Goal: Transaction & Acquisition: Obtain resource

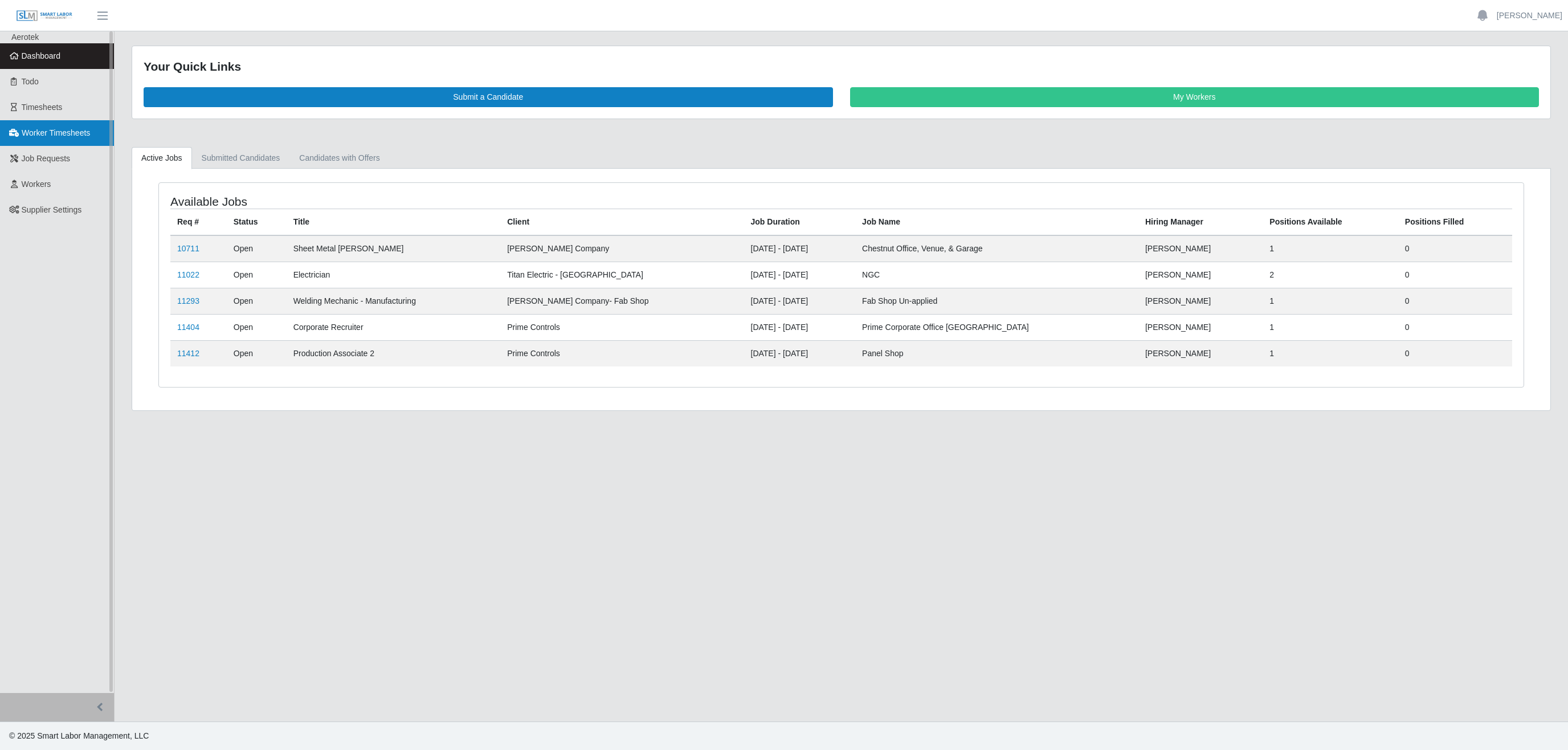
click at [78, 135] on span "Worker Timesheets" at bounding box center [56, 133] width 68 height 9
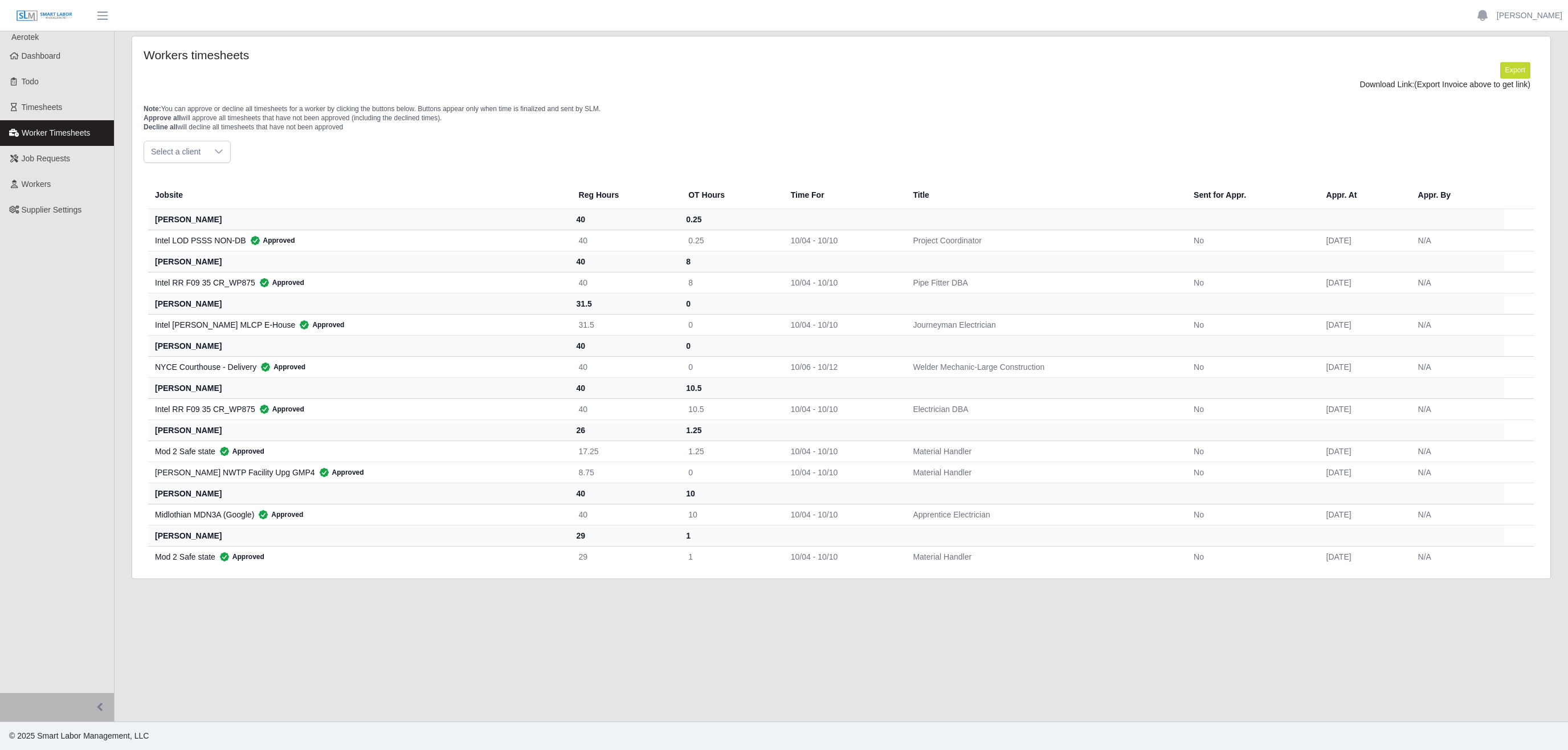
click at [200, 153] on span "Select a client" at bounding box center [176, 151] width 64 height 21
click at [236, 284] on span "[PERSON_NAME] Company - Special Projects" at bounding box center [237, 280] width 167 height 12
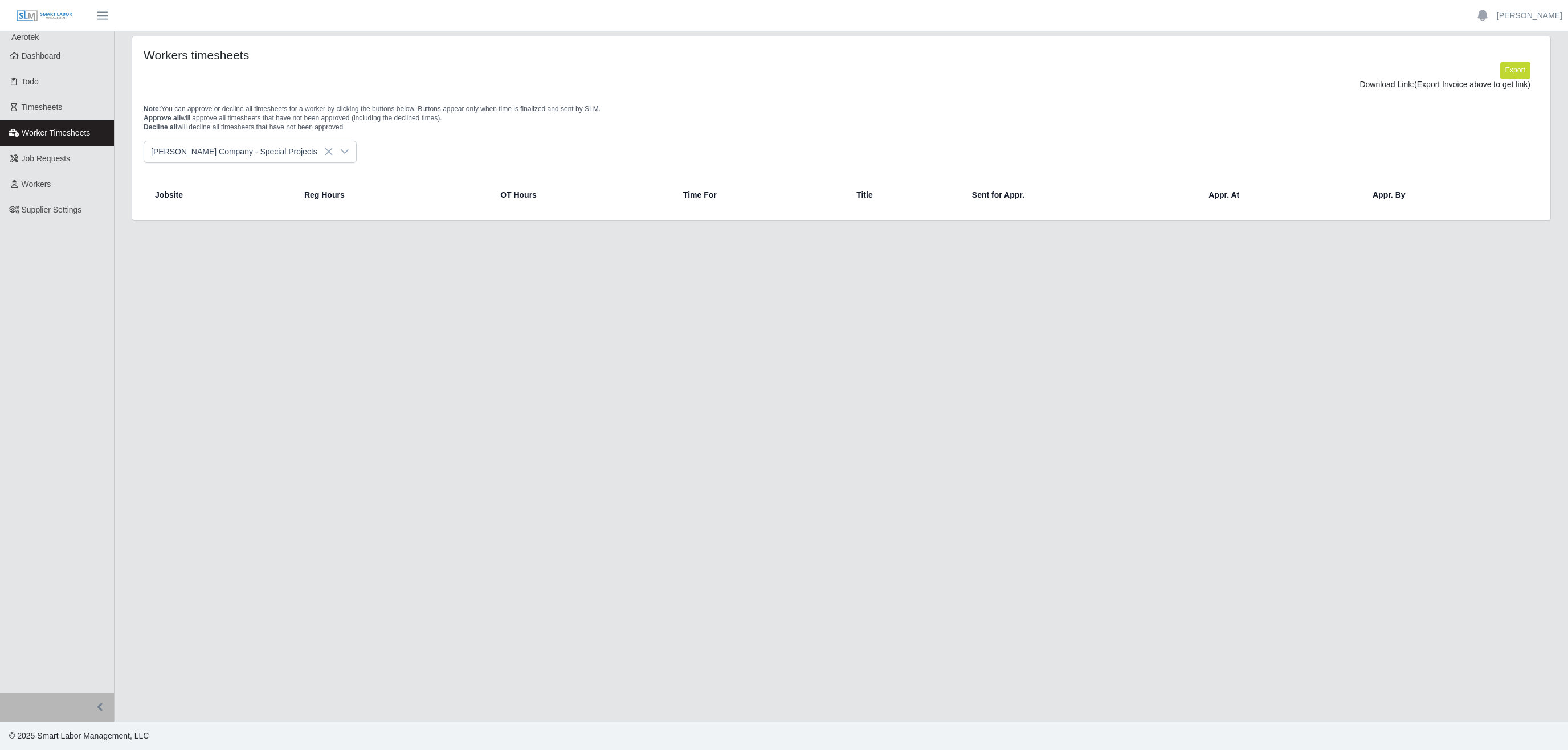
click at [340, 149] on icon at bounding box center [344, 152] width 9 height 9
click at [239, 258] on span "[PERSON_NAME] Company- Fab Shop" at bounding box center [224, 258] width 141 height 12
click at [315, 150] on icon at bounding box center [319, 152] width 9 height 9
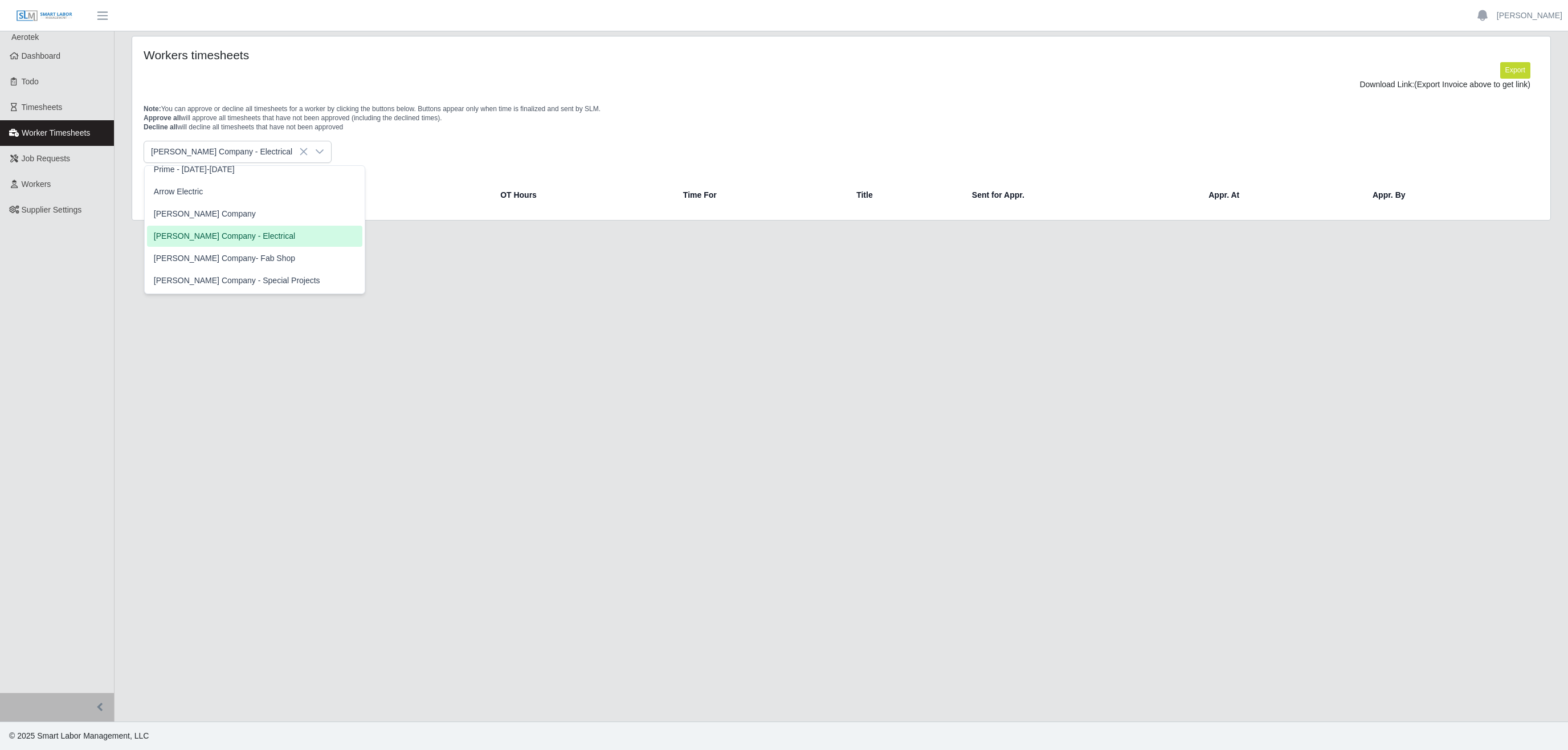
click at [236, 237] on span "[PERSON_NAME] Company - Electrical" at bounding box center [224, 236] width 141 height 12
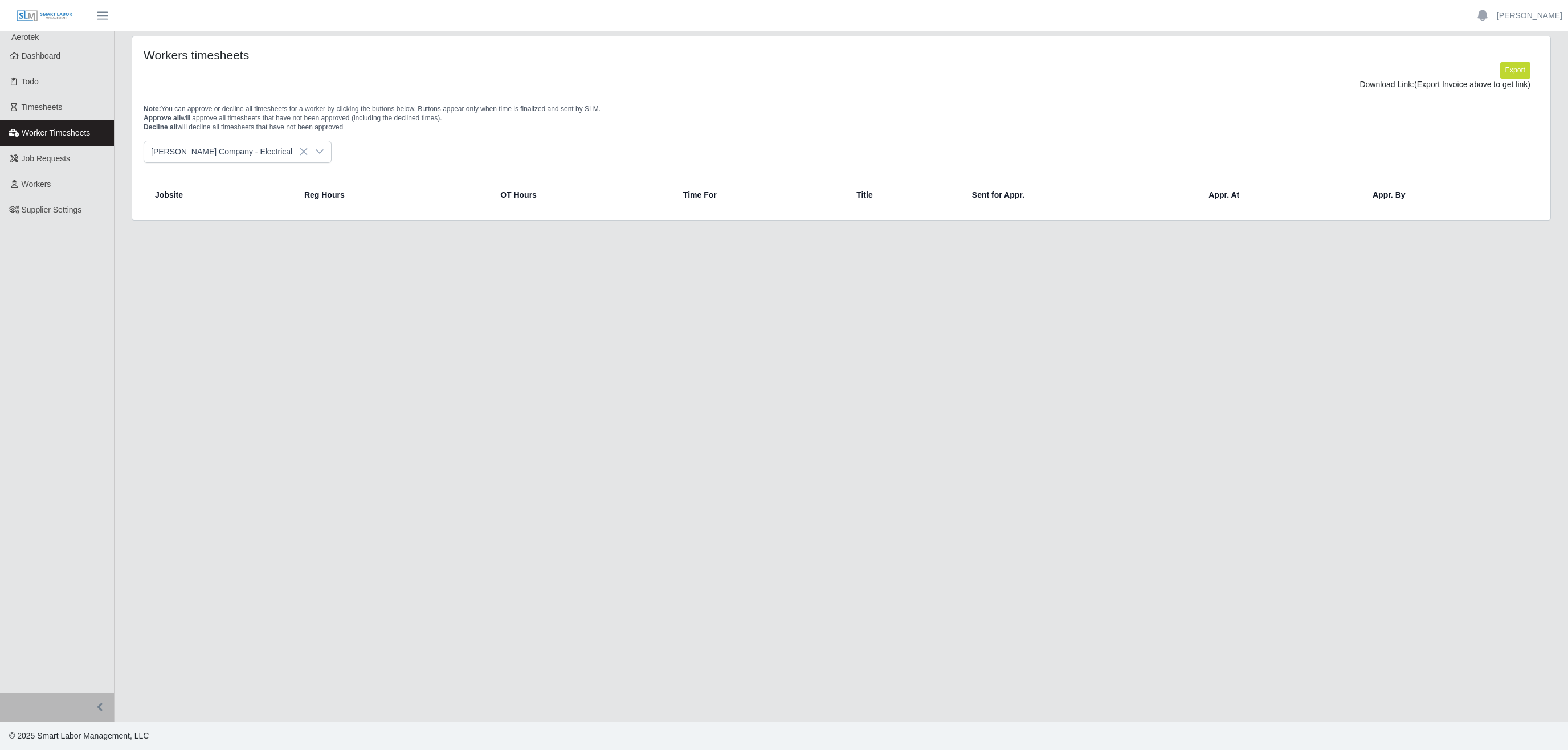
click at [308, 149] on div at bounding box center [319, 151] width 23 height 21
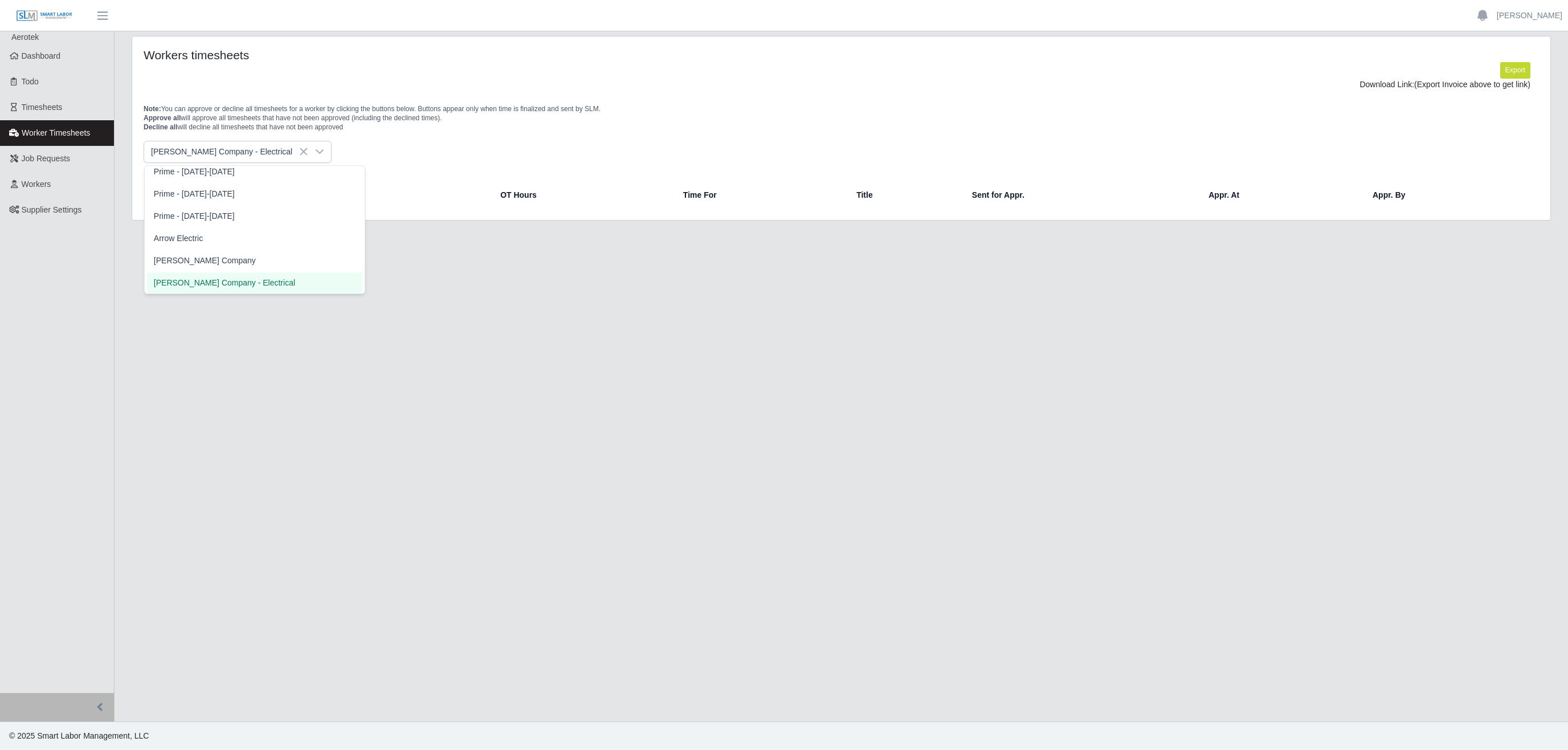
scroll to position [269, 0]
click at [209, 270] on li "[PERSON_NAME] Company" at bounding box center [255, 265] width 215 height 21
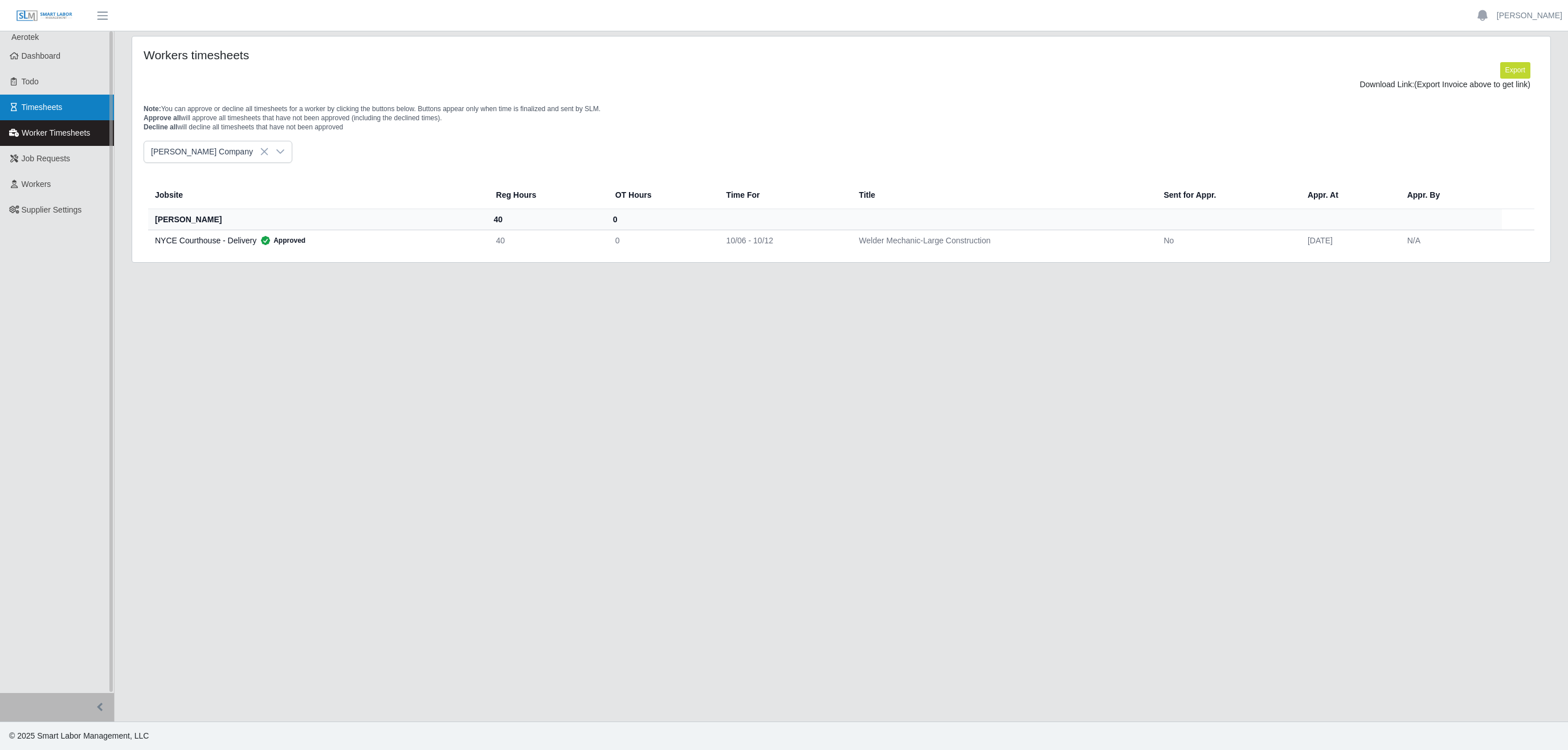
click at [62, 109] on link "Timesheets" at bounding box center [57, 108] width 114 height 26
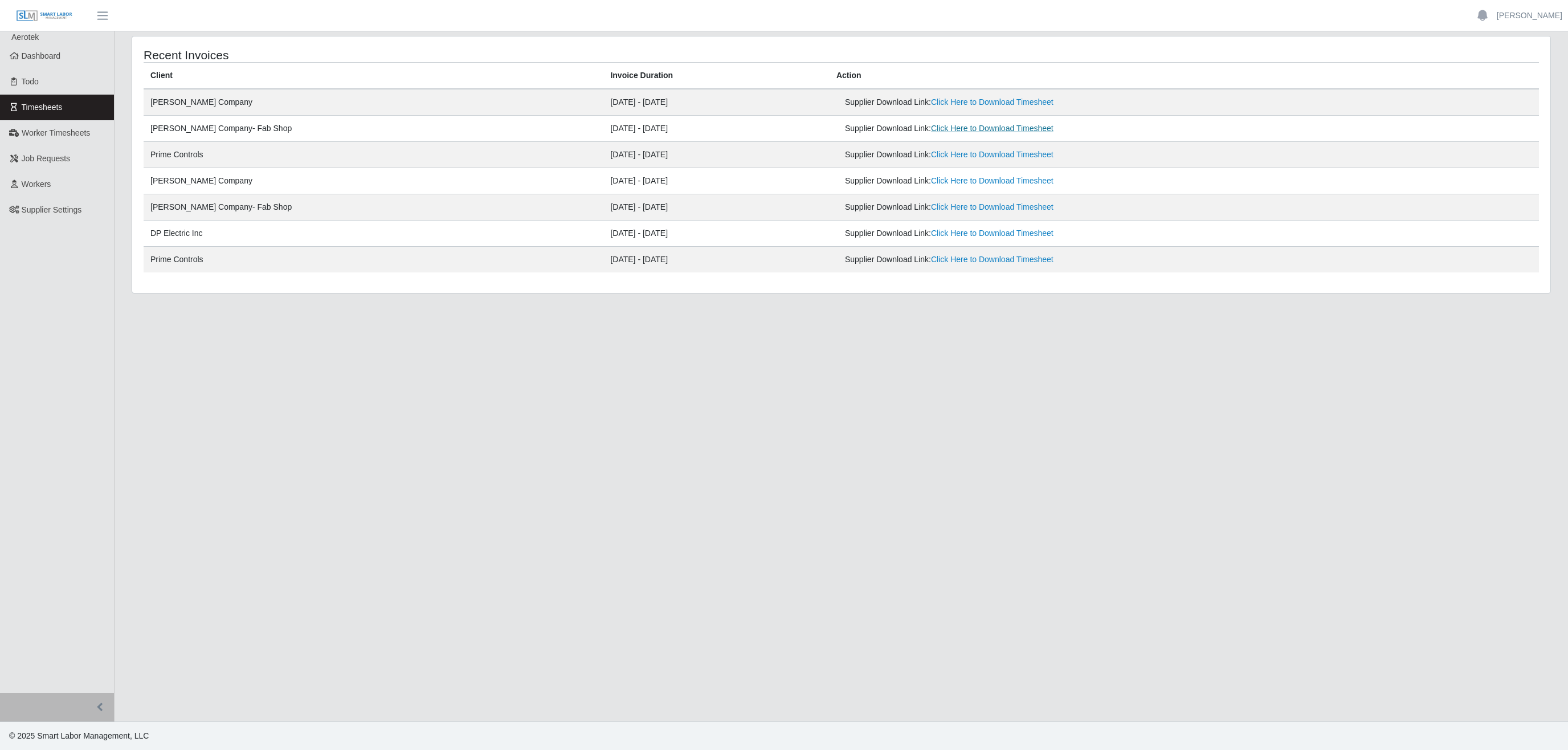
click at [931, 128] on link "Click Here to Download Timesheet" at bounding box center [992, 128] width 122 height 9
click at [931, 101] on link "Click Here to Download Timesheet" at bounding box center [992, 102] width 122 height 9
click at [1530, 18] on link "[PERSON_NAME]" at bounding box center [1529, 16] width 65 height 12
click at [1511, 79] on link "Logout" at bounding box center [1516, 79] width 102 height 24
